Goal: Communication & Community: Answer question/provide support

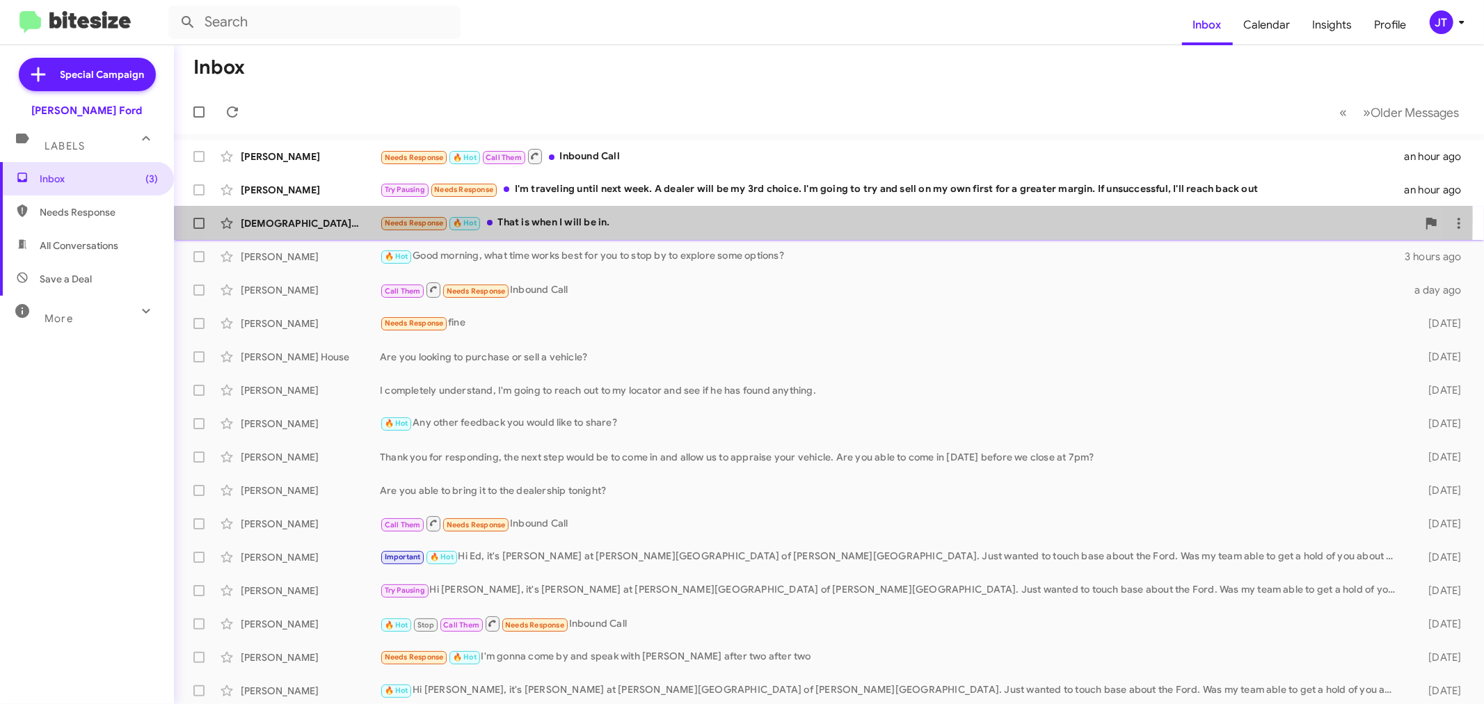
click at [750, 220] on div "Needs Response 🔥 Hot That is when I will be in." at bounding box center [898, 223] width 1037 height 16
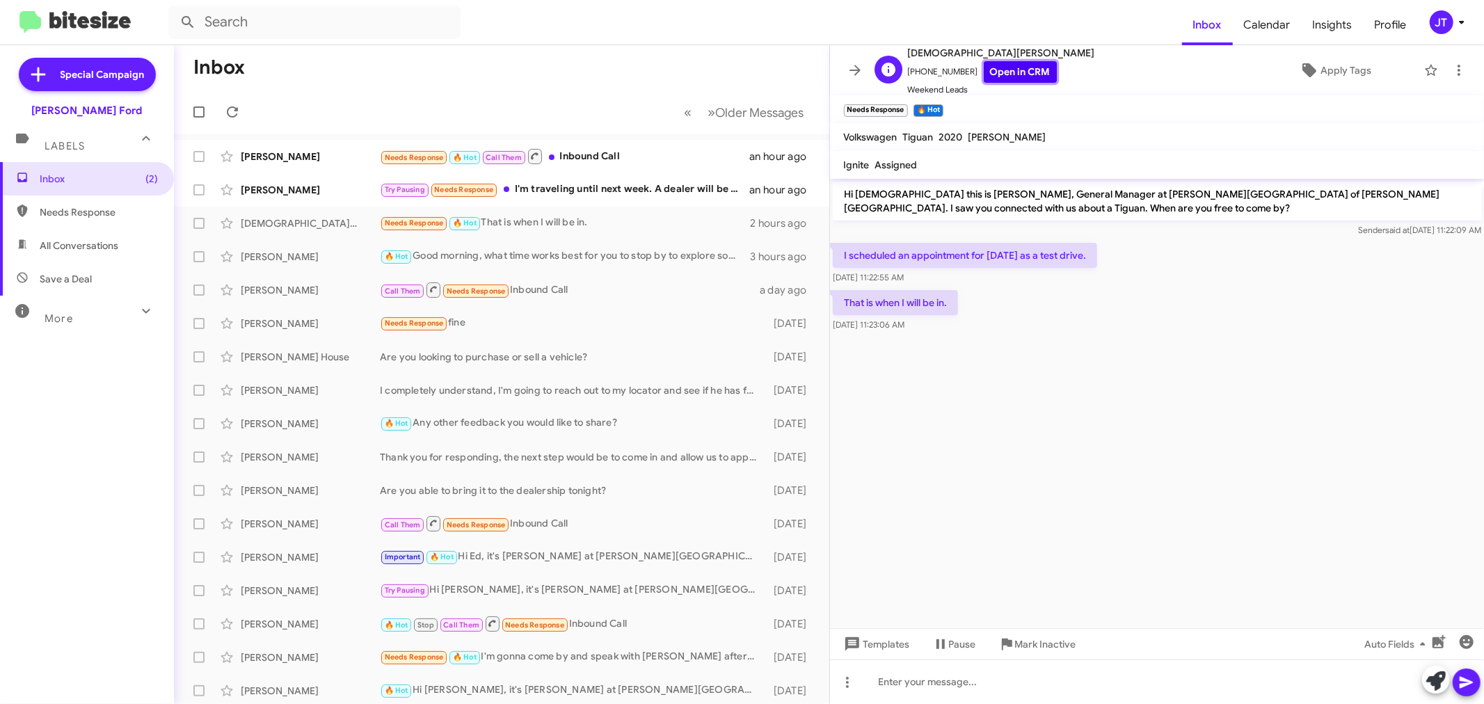
click at [1004, 64] on link "Open in CRM" at bounding box center [1020, 72] width 73 height 22
click at [1014, 680] on div at bounding box center [1157, 681] width 655 height 45
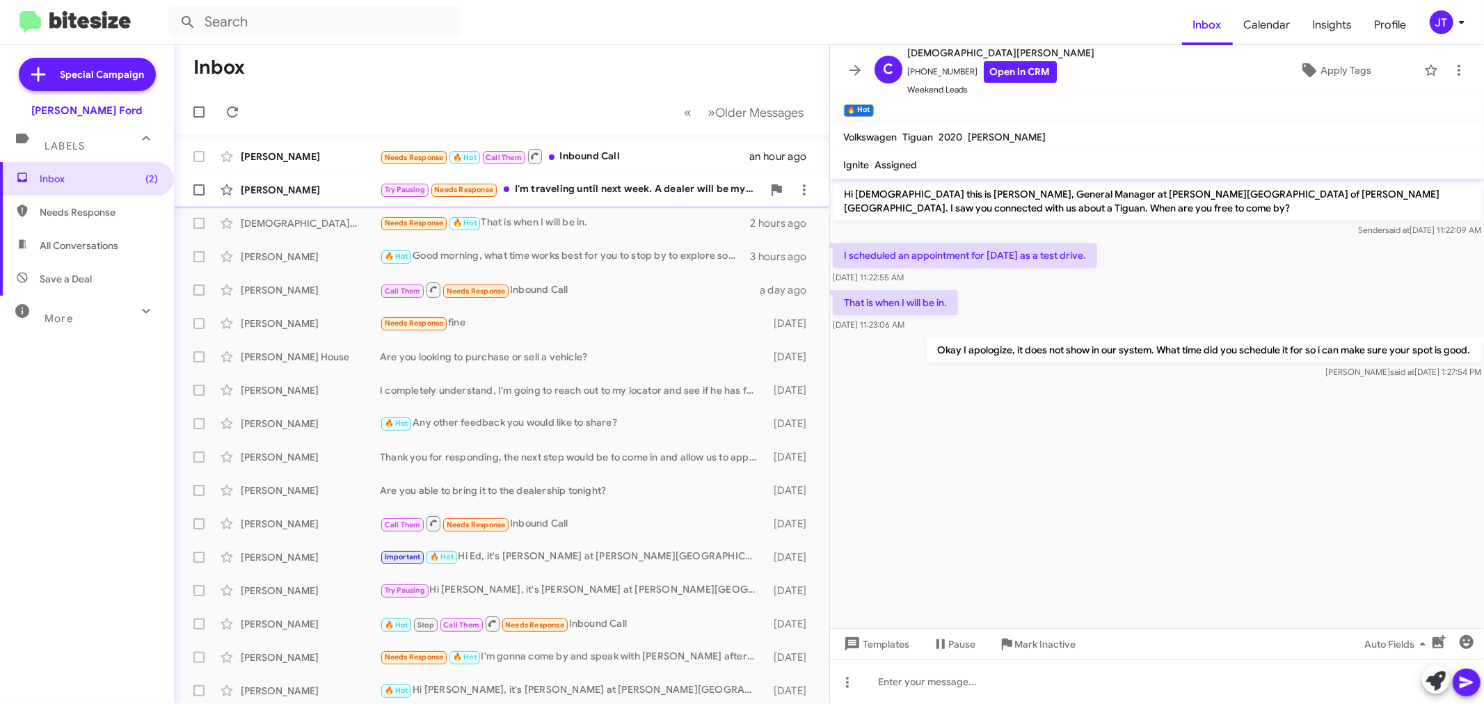
click at [647, 191] on div "Try Pausing Needs Response I'm traveling until next week. A dealer will be my 3…" at bounding box center [571, 190] width 383 height 16
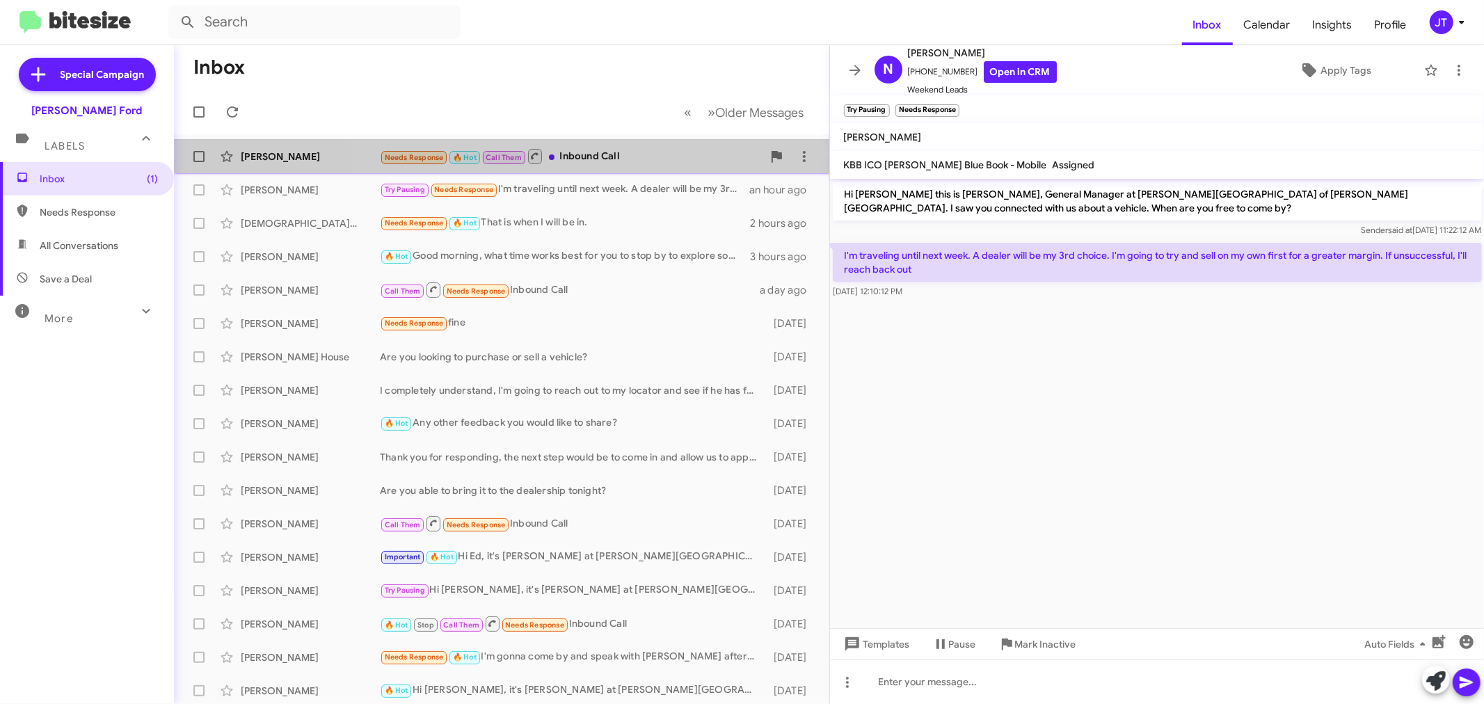
click at [646, 154] on div "Needs Response 🔥 Hot Call Them Inbound Call" at bounding box center [571, 155] width 383 height 17
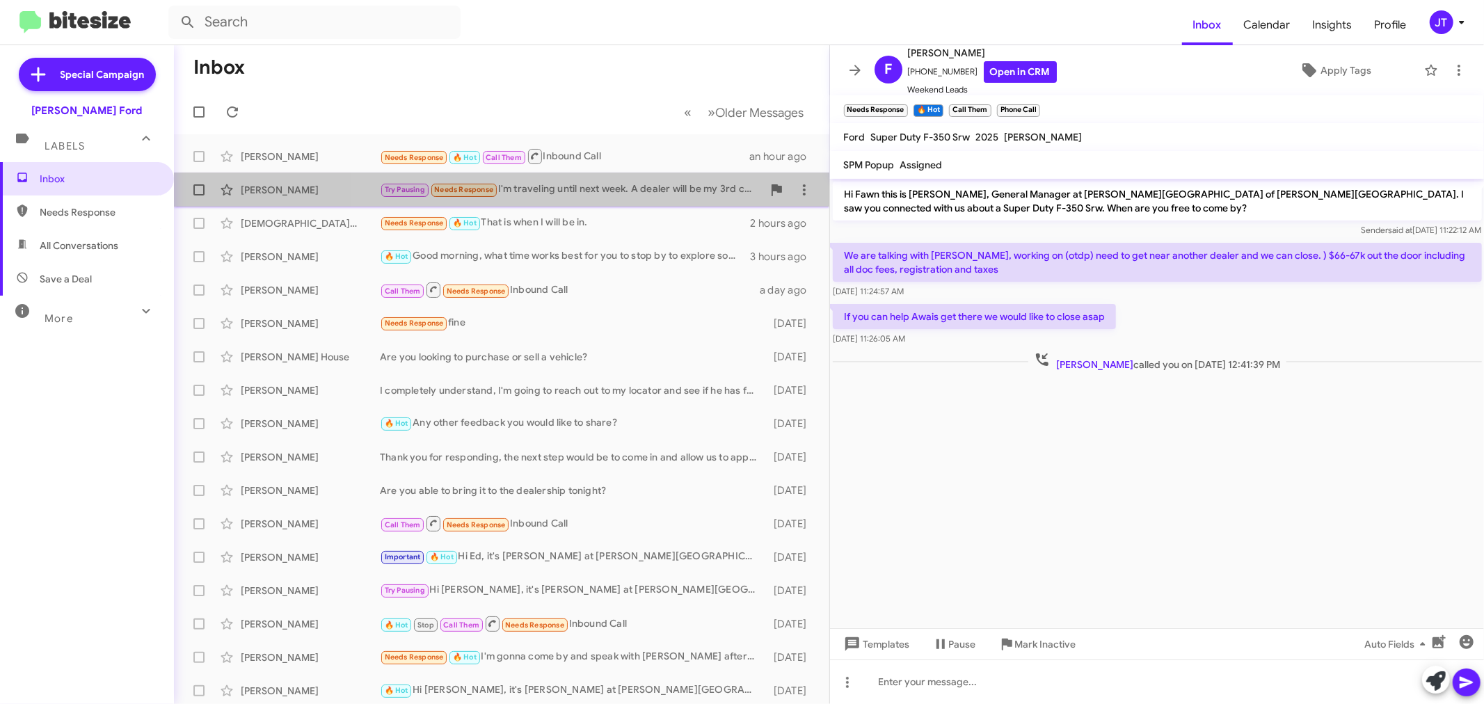
click at [582, 185] on div "Try Pausing Needs Response I'm traveling until next week. A dealer will be my 3…" at bounding box center [571, 190] width 383 height 16
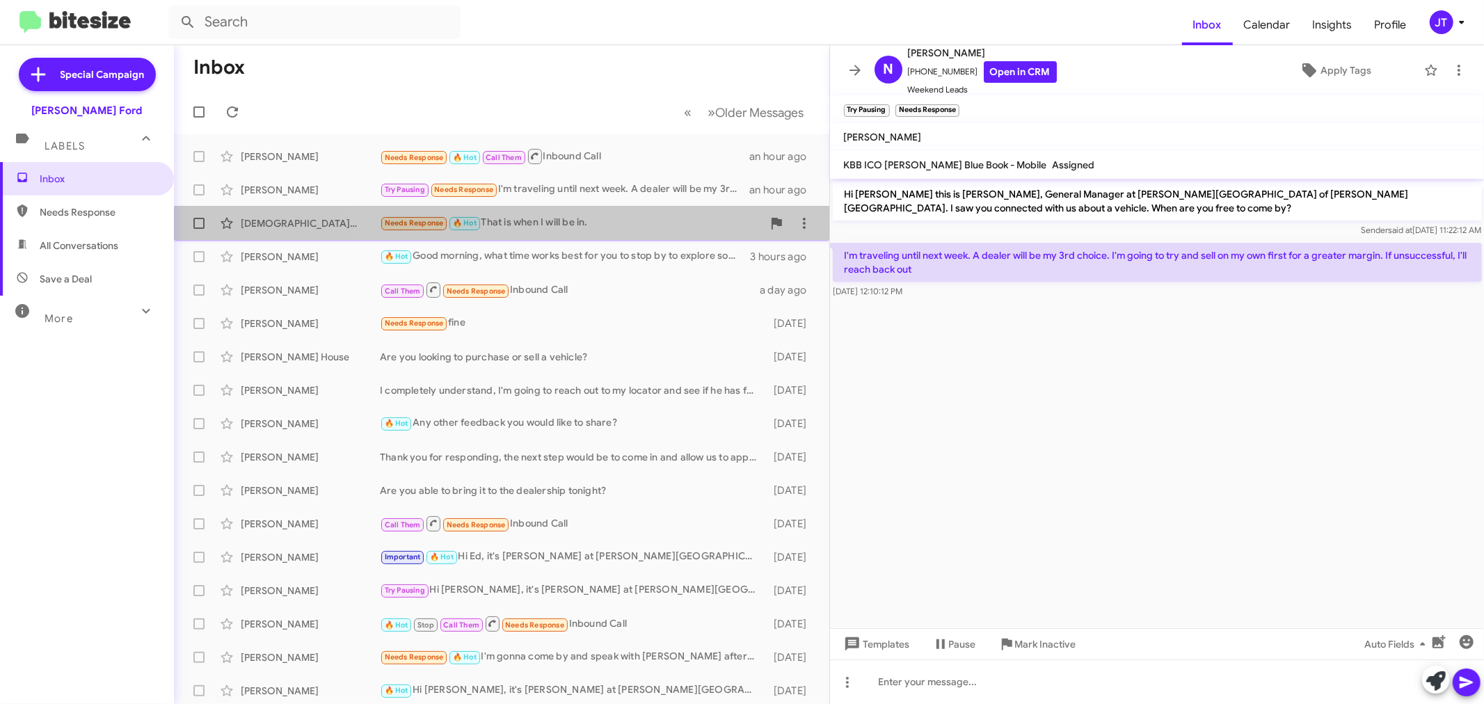
click at [568, 230] on div "Needs Response 🔥 Hot That is when I will be in." at bounding box center [571, 223] width 383 height 16
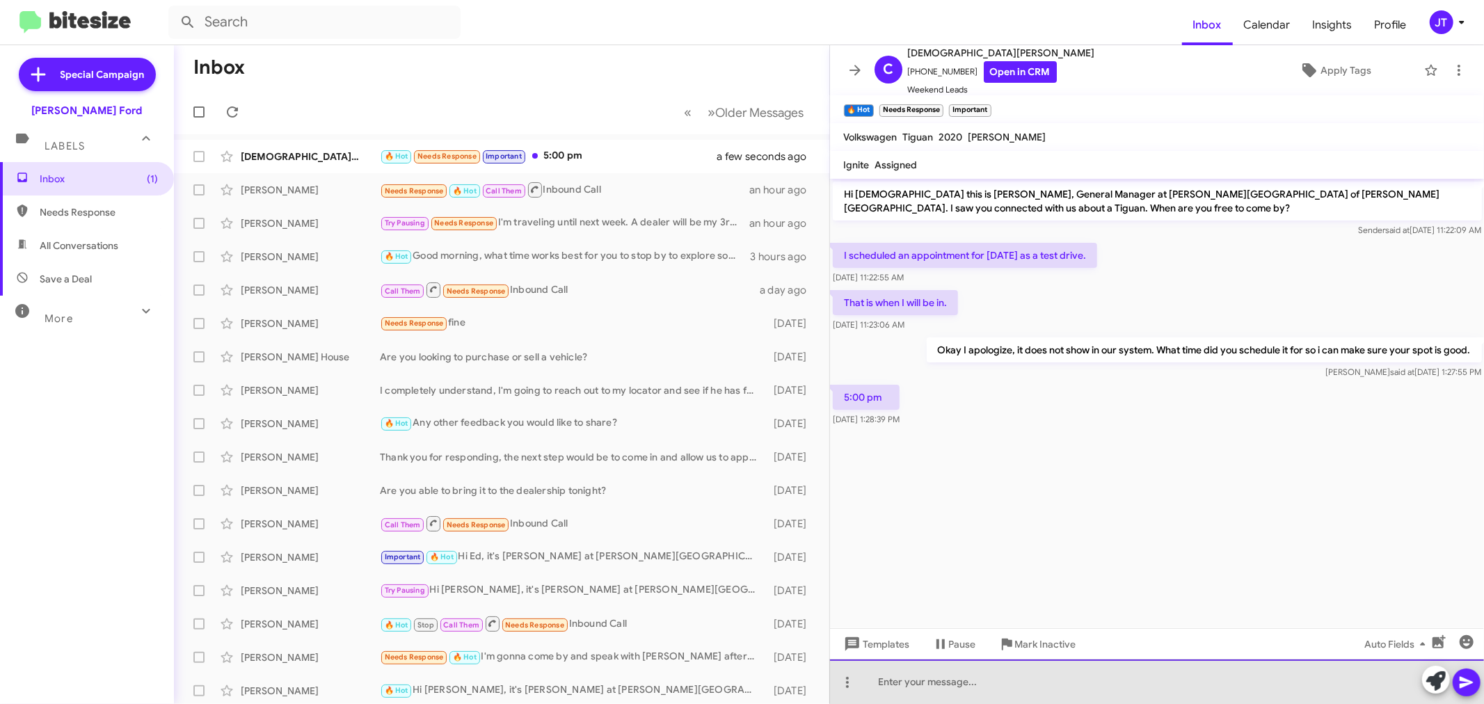
click at [927, 684] on div at bounding box center [1157, 681] width 655 height 45
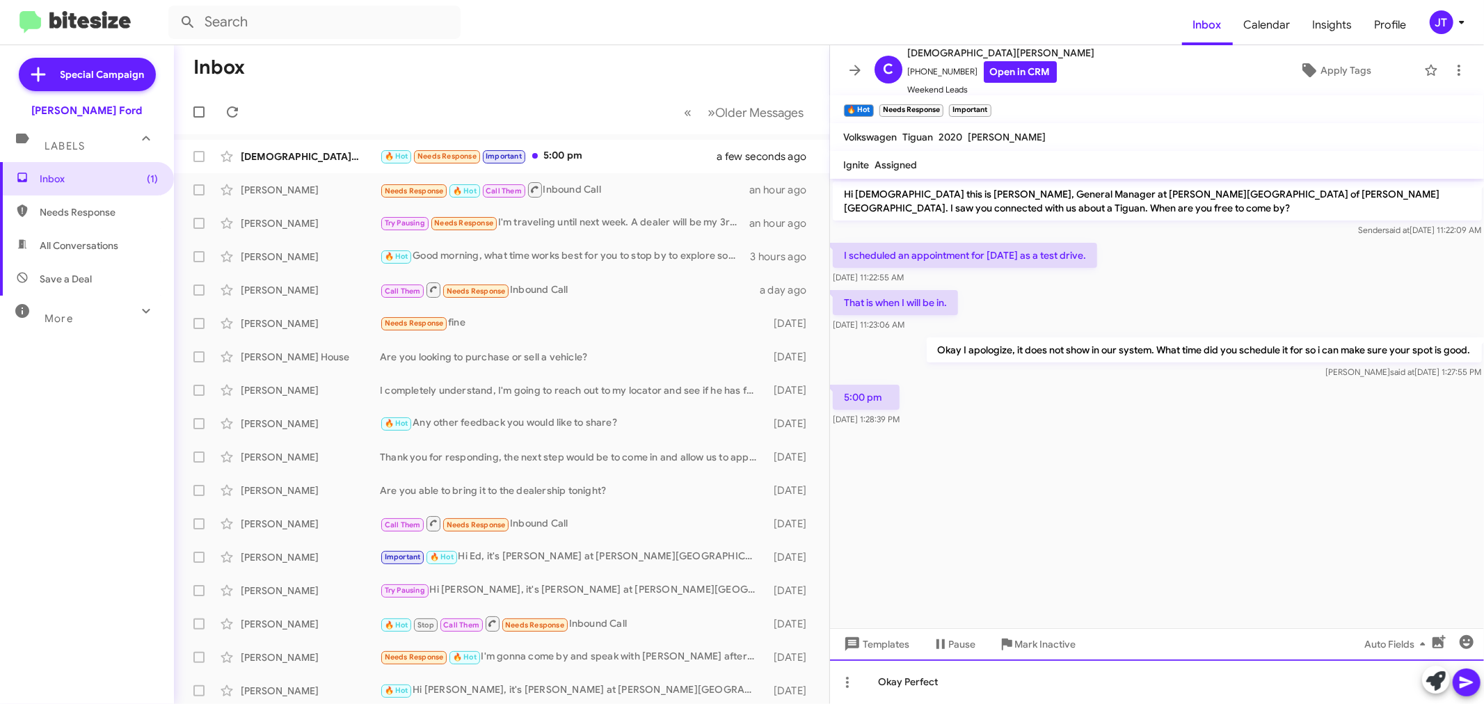
click at [989, 685] on div "Okay Perfect" at bounding box center [1157, 681] width 655 height 45
click at [1173, 687] on div "Okay Perfect. I'll get you all set! You will receive a confirmation texxt in ju…" at bounding box center [1157, 681] width 655 height 45
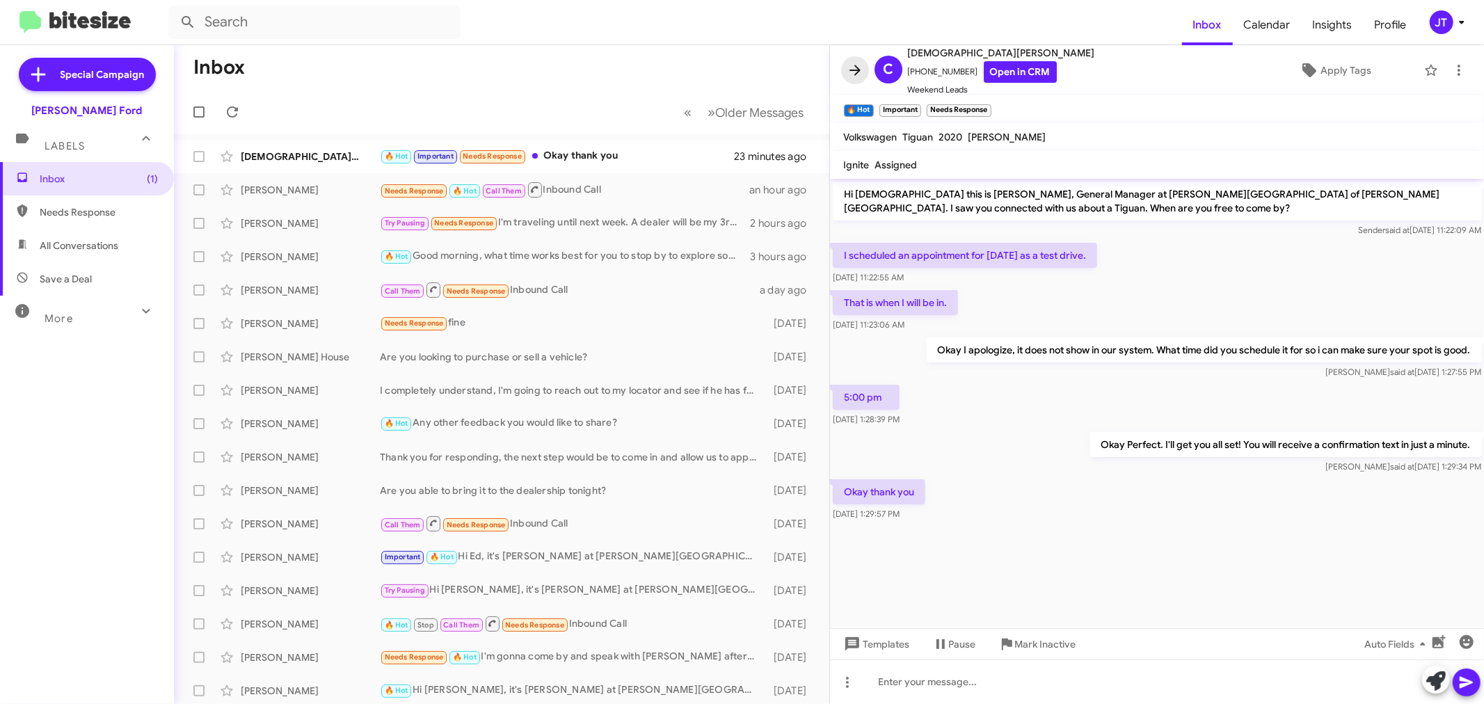
click at [856, 61] on button at bounding box center [855, 70] width 28 height 28
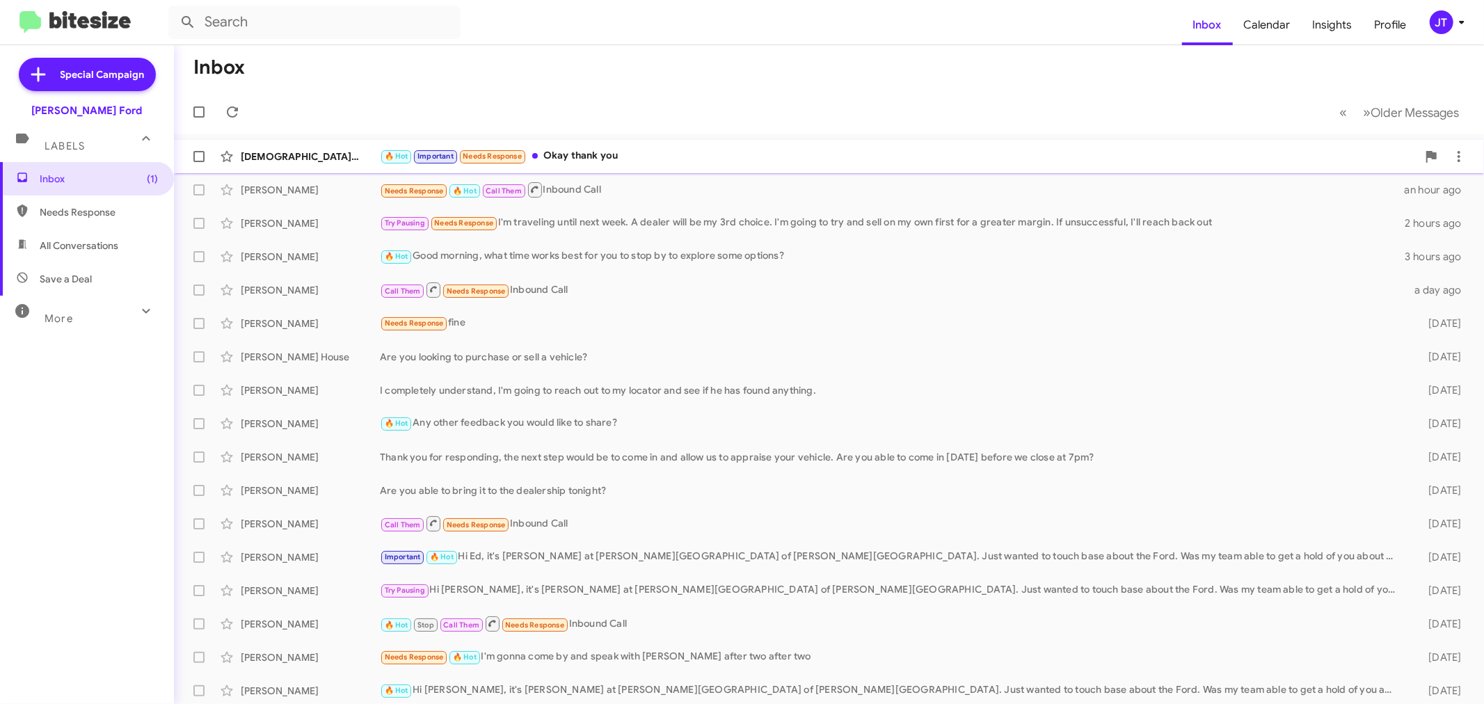
click at [636, 170] on span "[DEMOGRAPHIC_DATA][PERSON_NAME] 🔥 Hot Important Needs Response Okay thank you 2…" at bounding box center [829, 156] width 1310 height 33
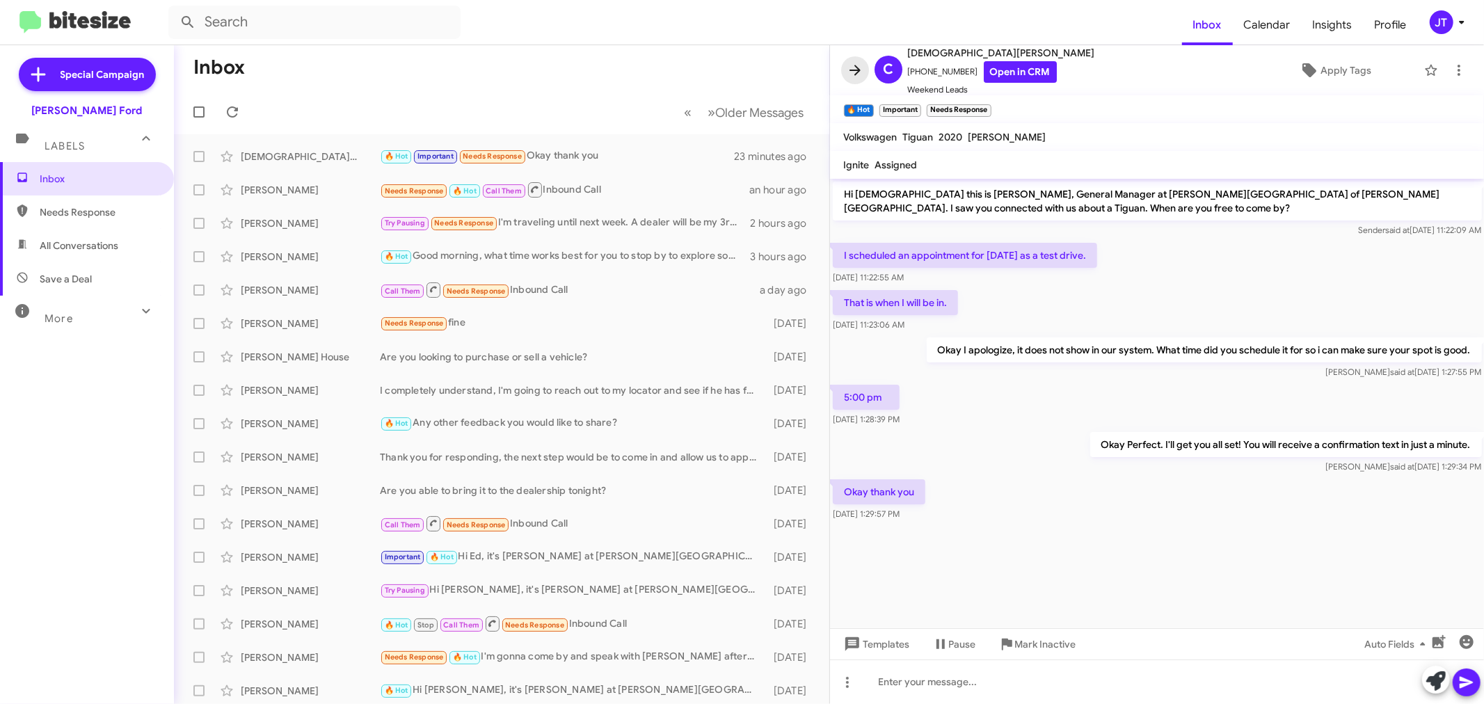
click at [858, 65] on icon at bounding box center [855, 70] width 17 height 17
